Goal: Use online tool/utility: Utilize a website feature to perform a specific function

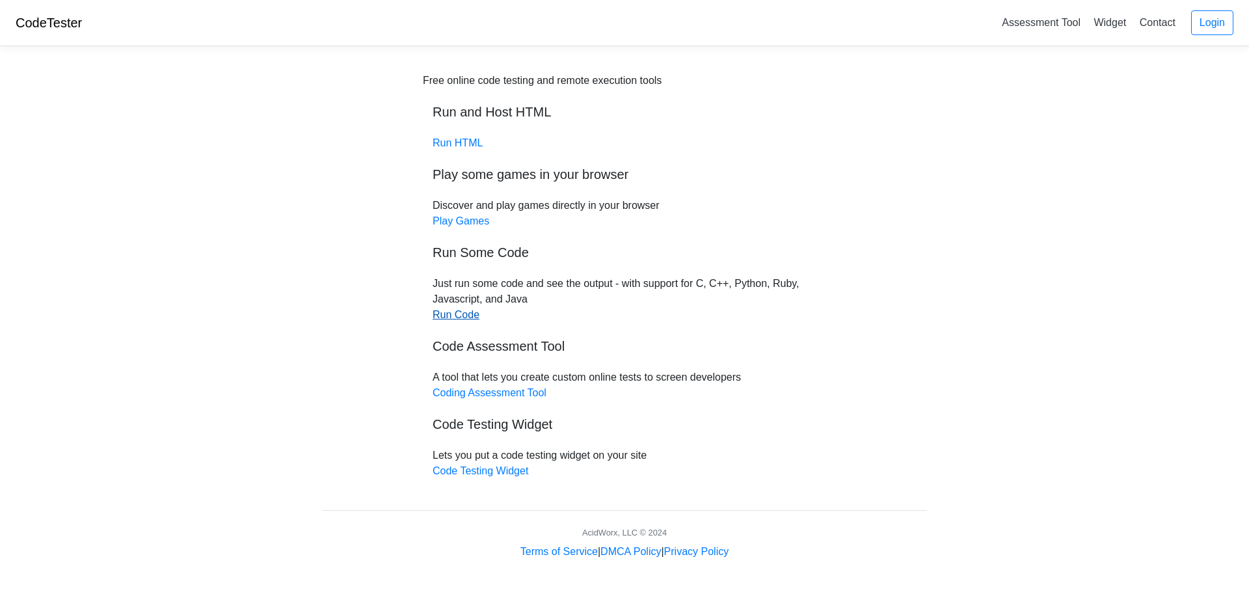
click at [454, 310] on link "Run Code" at bounding box center [456, 314] width 47 height 11
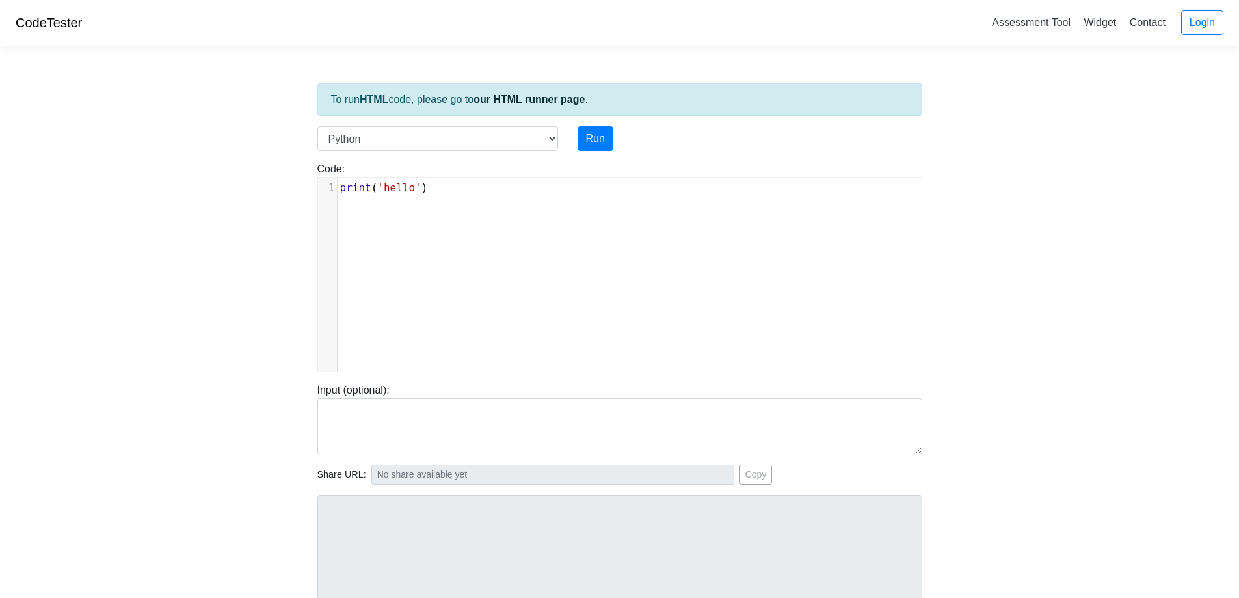
scroll to position [5, 0]
click at [454, 310] on div "xxxxxxxxxx 1 print ( 'hello' )" at bounding box center [629, 284] width 623 height 213
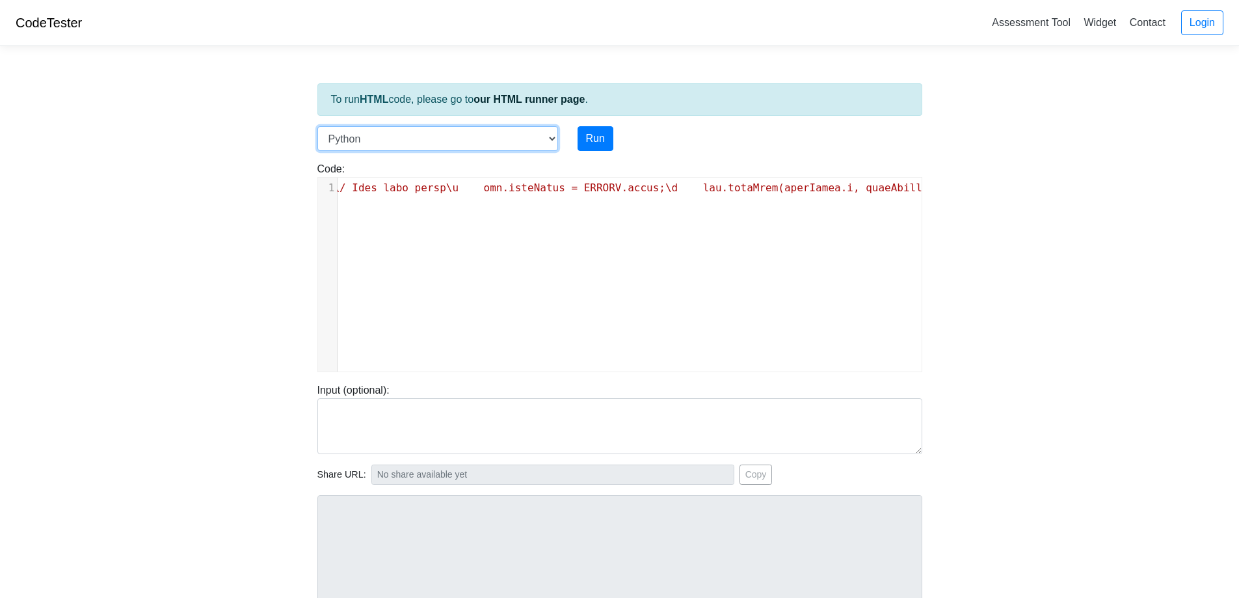
click at [557, 150] on select "C C++ Go Java Javascript Python Ruby" at bounding box center [438, 138] width 241 height 25
select select "javascript"
click at [318, 126] on select "C C++ Go Java Javascript Python Ruby" at bounding box center [438, 138] width 241 height 25
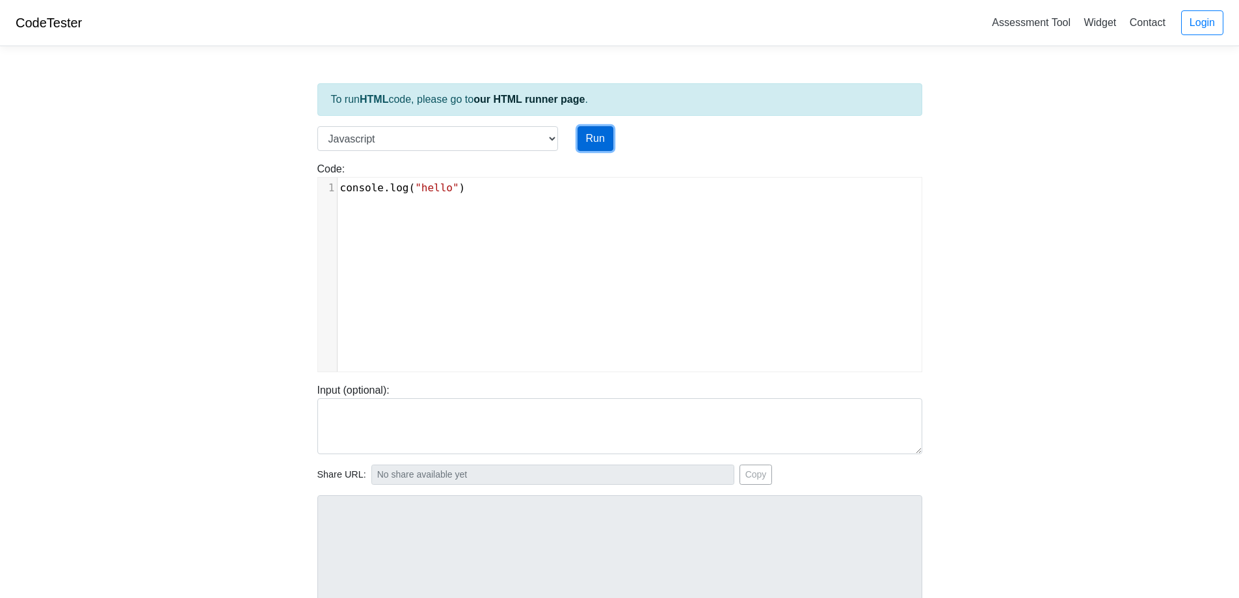
click at [584, 134] on button "Run" at bounding box center [596, 138] width 36 height 25
type textarea "console.log("hello")"
click at [513, 183] on div "xxxxxxxxxx 1 console . log ( "hello" )" at bounding box center [635, 188] width 594 height 21
type input "https://codetester.io/runner?s=v2lPnBQQzn"
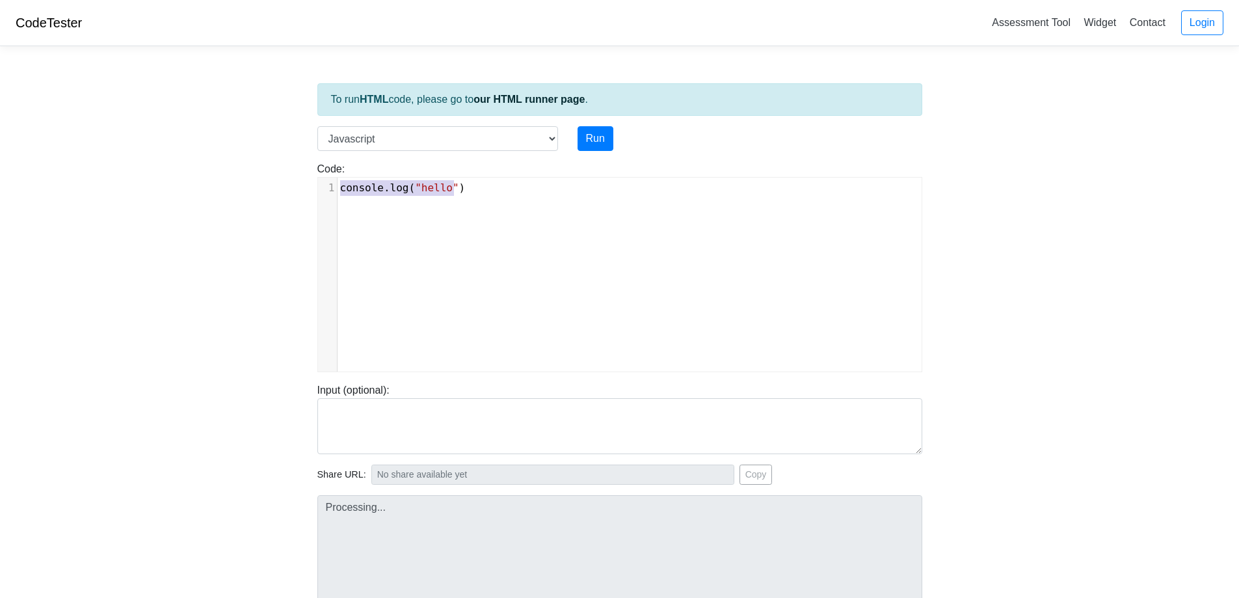
type textarea "Stdout: hello"
click at [602, 124] on div "To run HTML code, please go to our HTML runner page . Language C C++ Go Java Ja…" at bounding box center [620, 376] width 625 height 638
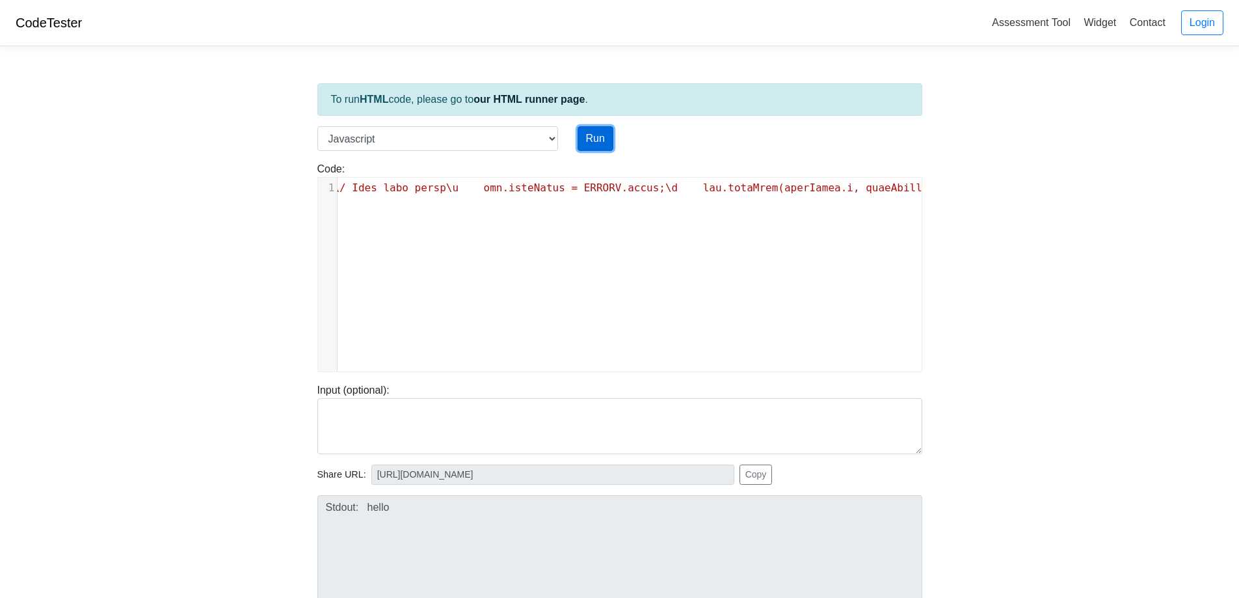
click at [597, 131] on button "Run" at bounding box center [596, 138] width 36 height 25
type input "https://codetester.io/runner?s=dYWNGd4bl5"
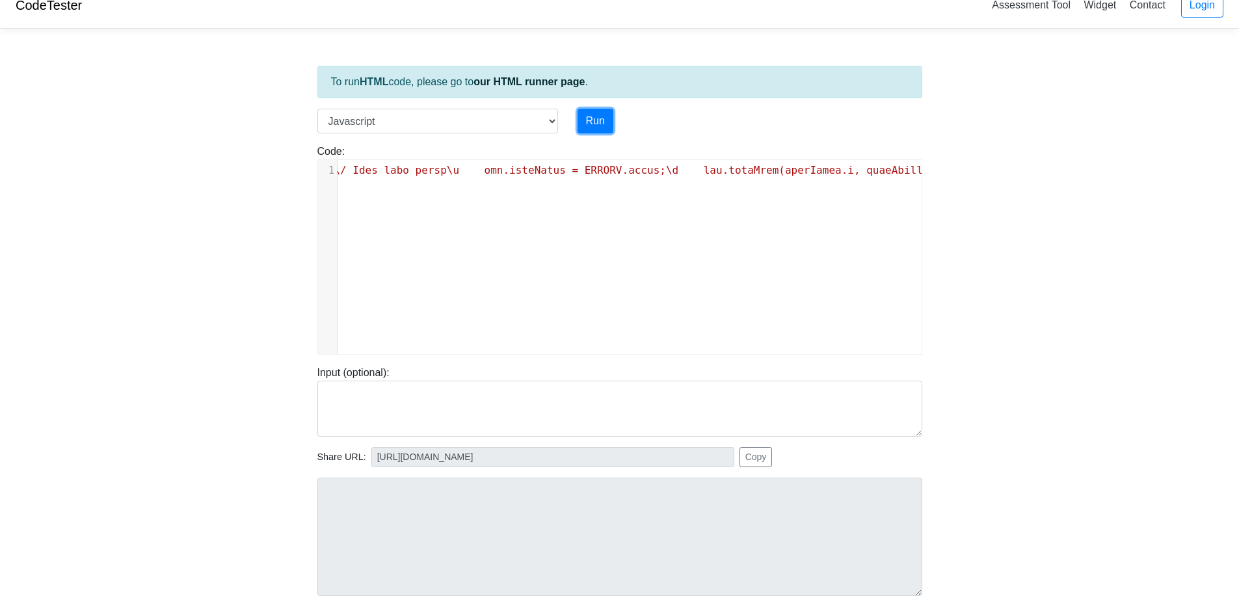
scroll to position [0, 0]
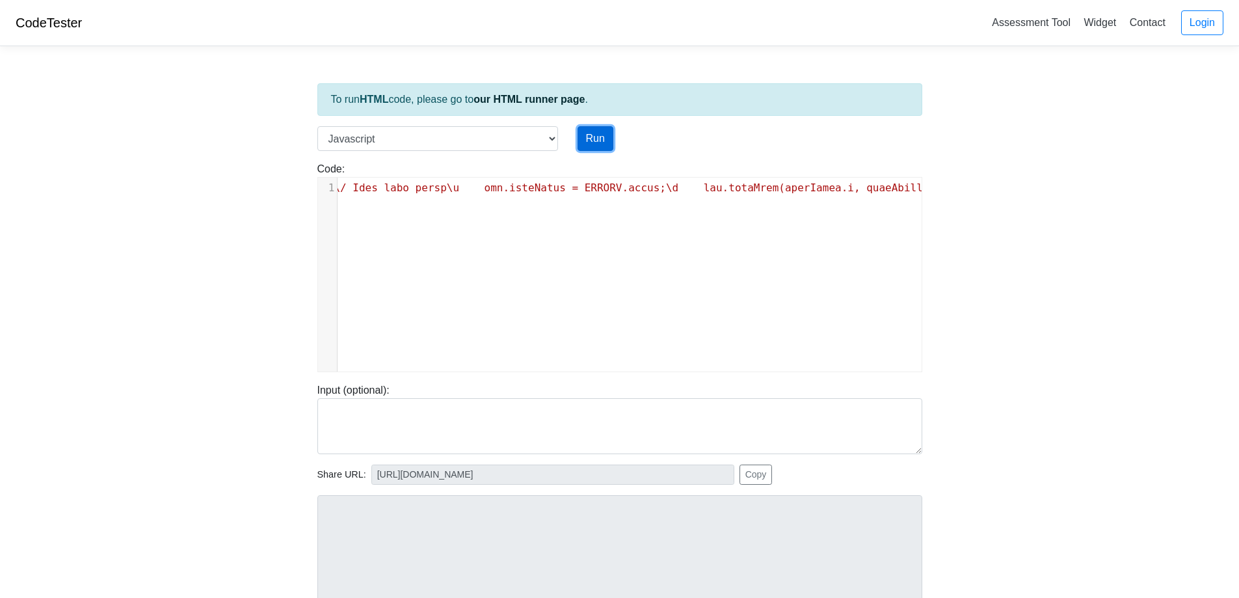
click at [606, 137] on button "Run" at bounding box center [596, 138] width 36 height 25
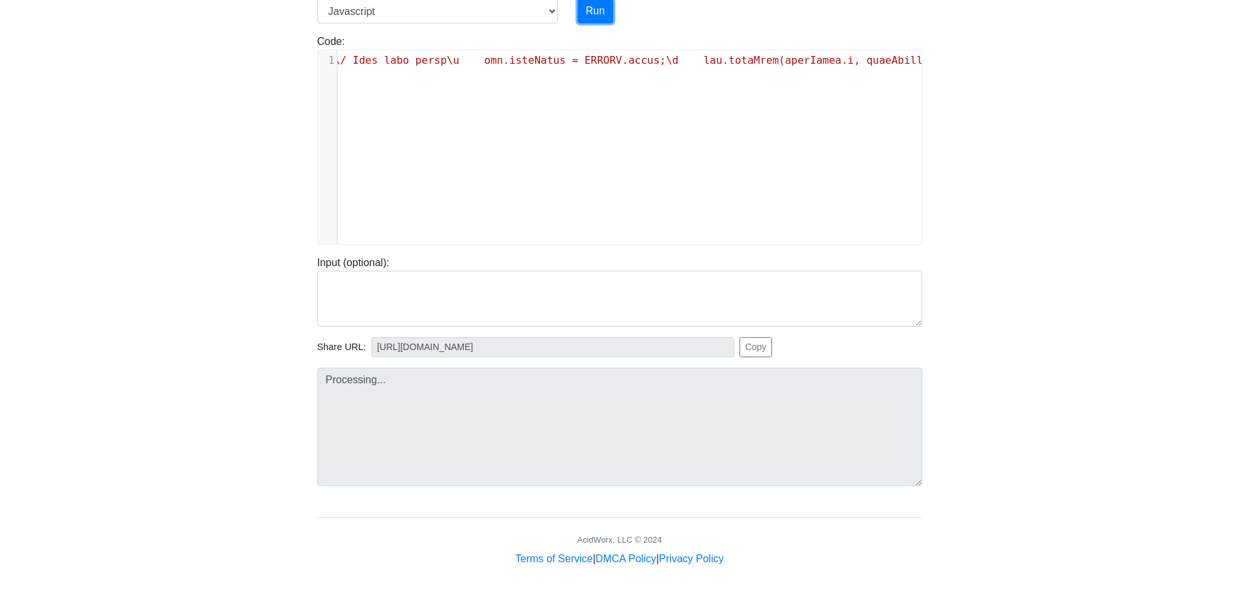
type input "https://codetester.io/runner?s=koW19oMeWR"
click at [743, 352] on button "Copy" at bounding box center [756, 347] width 33 height 20
drag, startPoint x: 282, startPoint y: 348, endPoint x: 341, endPoint y: 375, distance: 64.6
click at [313, 359] on body "CodeTester Assessment Tool Widget Contact Login To run HTML code, please go to …" at bounding box center [619, 219] width 1239 height 694
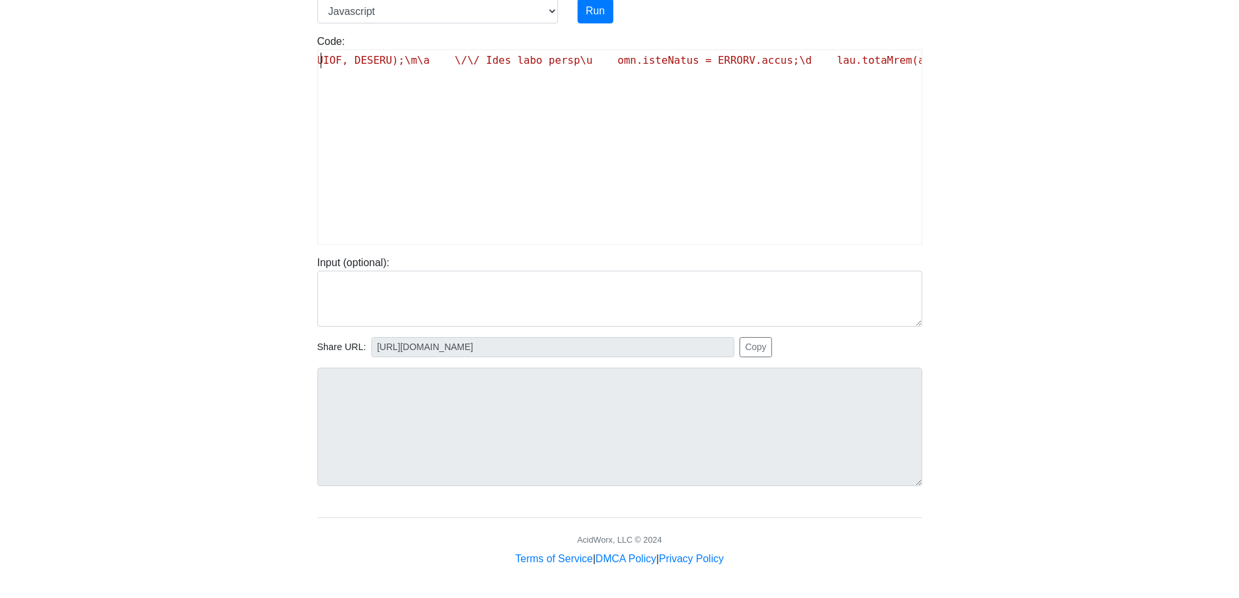
scroll to position [0, 0]
